Goal: Feedback & Contribution: Contribute content

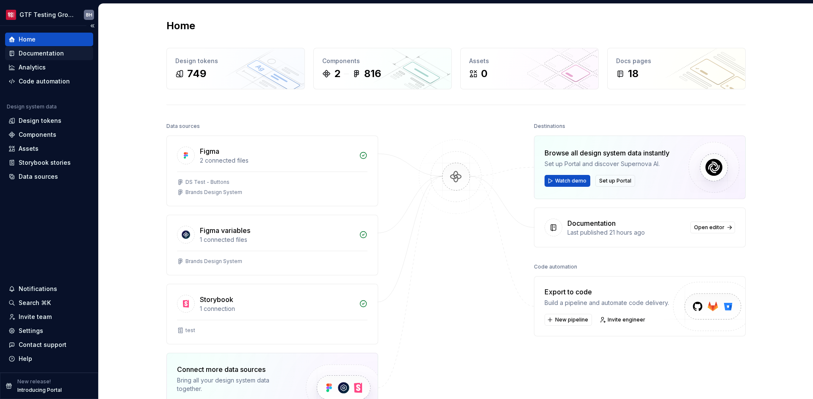
click at [39, 54] on div "Documentation" at bounding box center [41, 53] width 45 height 8
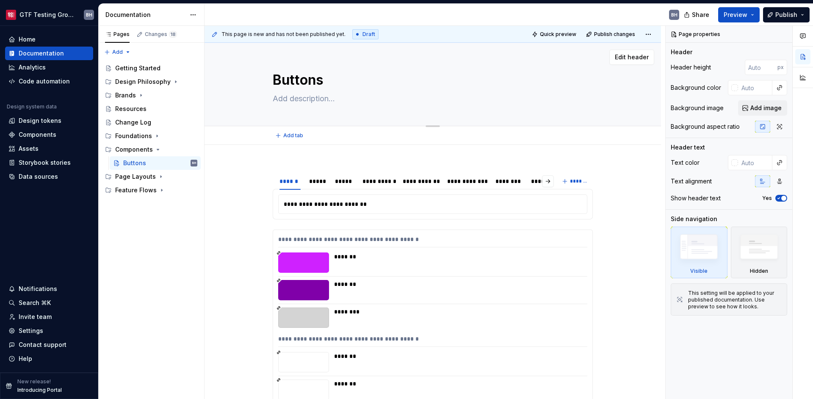
click at [292, 101] on textarea at bounding box center [431, 99] width 320 height 14
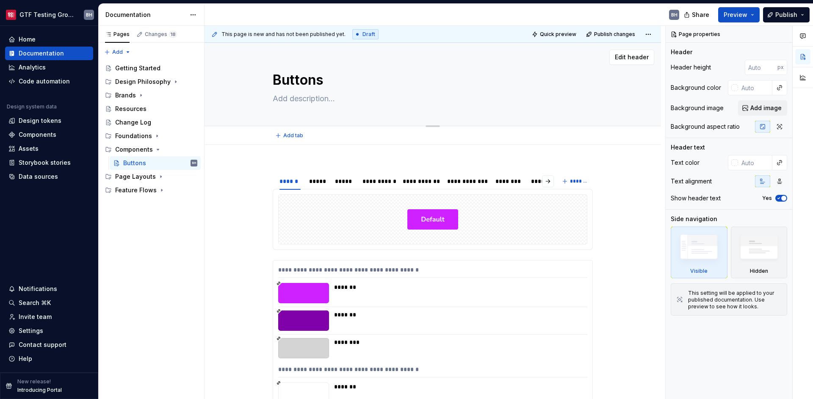
paste textarea "Button component that supports various brand styles, sizes, and actions. Used f…"
type textarea "*"
type textarea "Button component that supports various brand styles, sizes, and actions. Used f…"
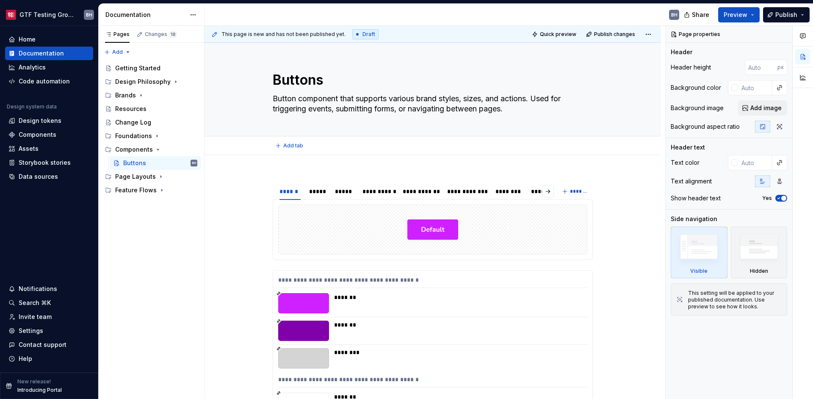
type textarea "*"
type textarea "Button component that supports various brand styles, sizes, and actions. Used f…"
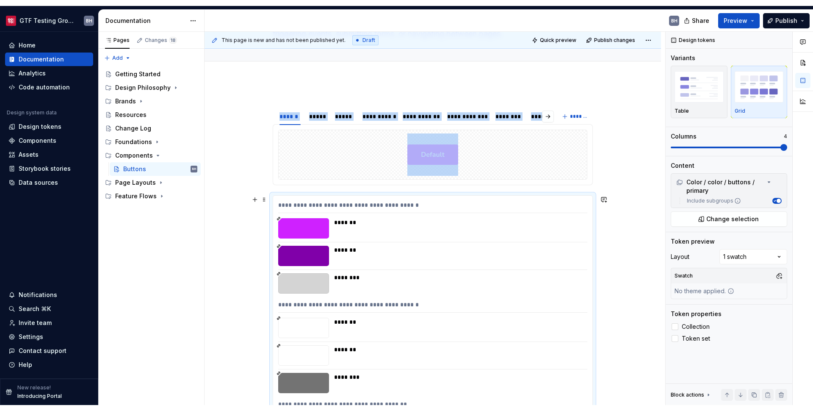
scroll to position [83, 0]
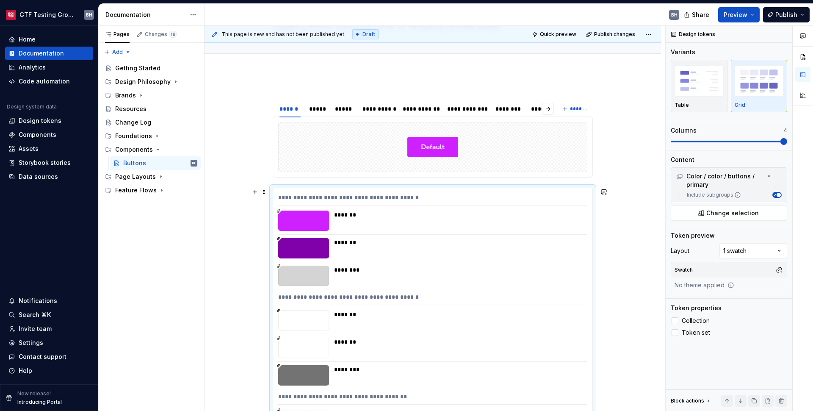
type textarea "*"
